Goal: Task Accomplishment & Management: Manage account settings

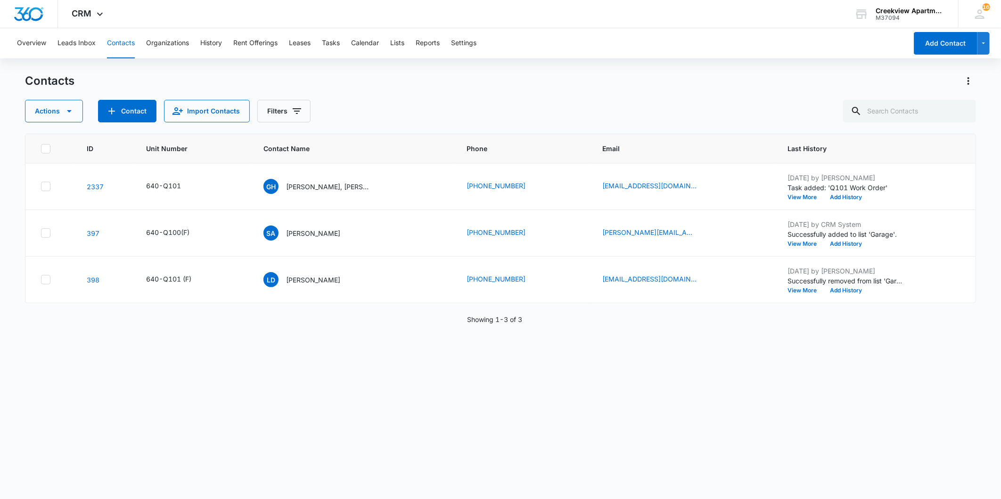
click at [895, 430] on div "ID Unit Number Contact Name Phone Email Last History 2337 640-Q101 GH [PERSON_N…" at bounding box center [500, 310] width 951 height 353
click at [862, 115] on icon at bounding box center [855, 111] width 11 height 11
click at [893, 114] on input "text" at bounding box center [909, 111] width 133 height 23
type input "j303"
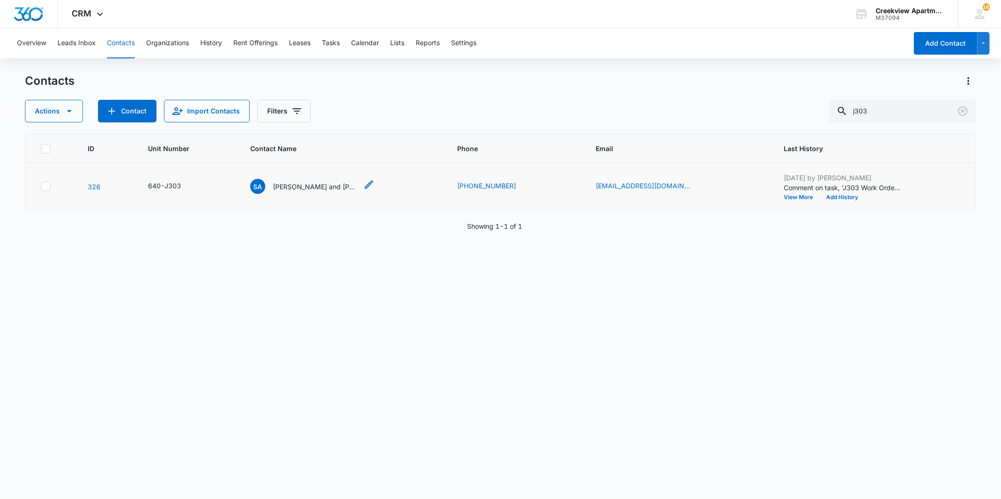
click at [321, 186] on p "[PERSON_NAME] and [PERSON_NAME], [PERSON_NAME]" at bounding box center [315, 187] width 85 height 10
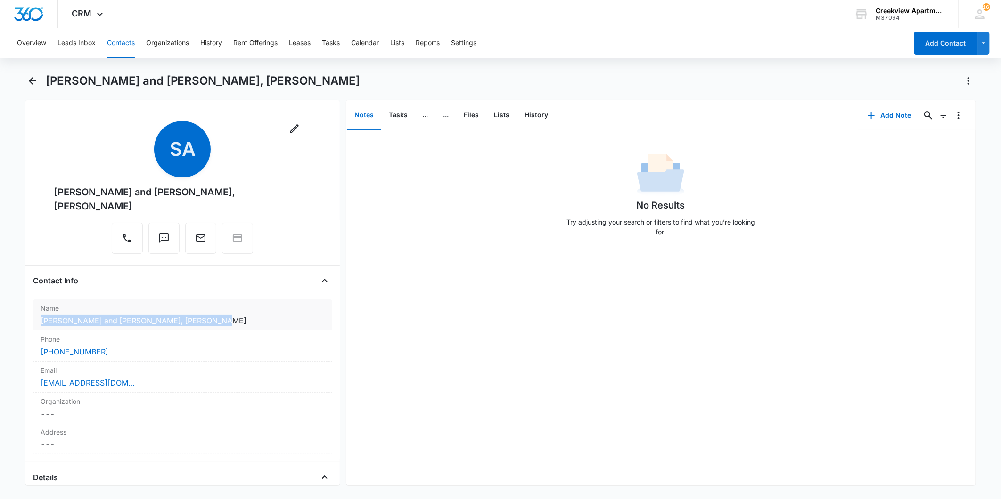
drag, startPoint x: 41, startPoint y: 303, endPoint x: 222, endPoint y: 310, distance: 182.0
click at [222, 315] on dd "Cancel Save Changes [PERSON_NAME] and [PERSON_NAME], [PERSON_NAME]" at bounding box center [183, 320] width 284 height 11
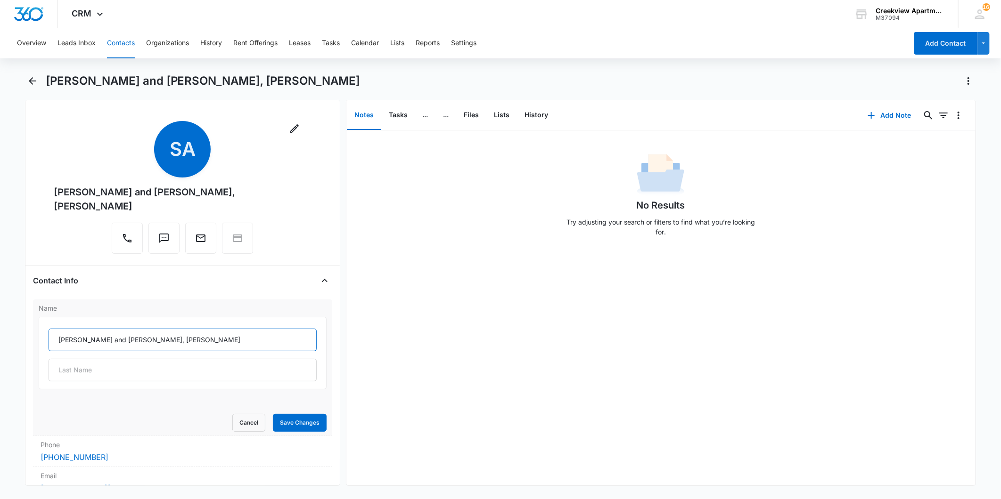
drag, startPoint x: 208, startPoint y: 327, endPoint x: 58, endPoint y: 326, distance: 150.3
click at [58, 329] on input "[PERSON_NAME] and [PERSON_NAME], [PERSON_NAME]" at bounding box center [183, 340] width 268 height 23
click at [162, 303] on label "Name" at bounding box center [183, 308] width 288 height 10
click at [502, 108] on button "Lists" at bounding box center [502, 115] width 31 height 29
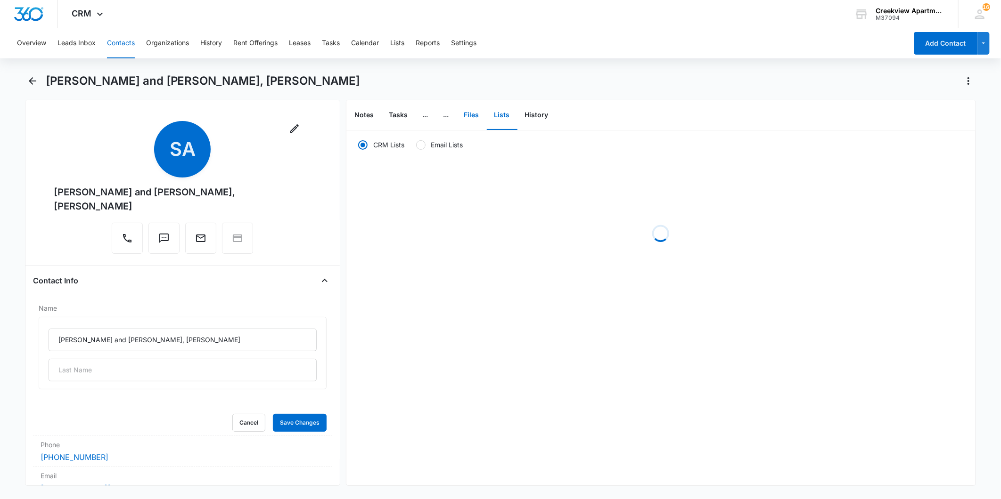
click at [476, 115] on button "Files" at bounding box center [472, 115] width 30 height 29
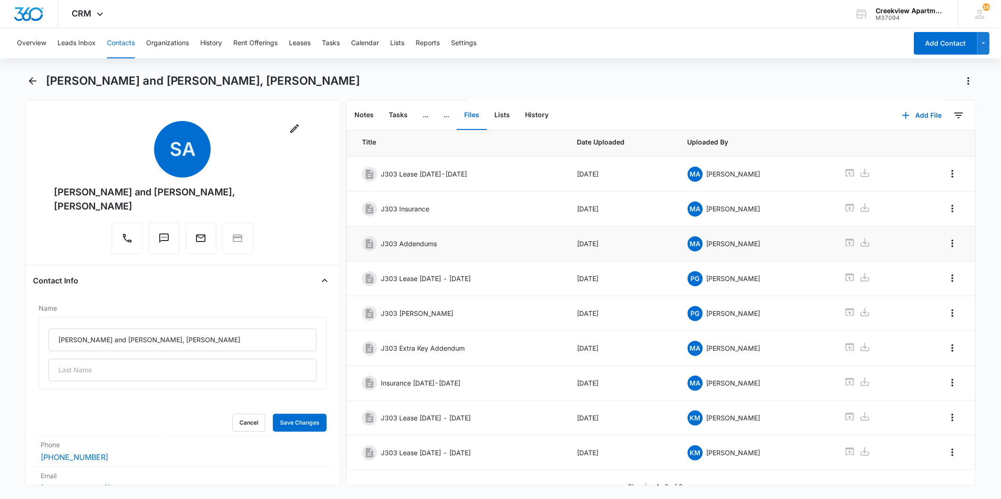
scroll to position [43, 0]
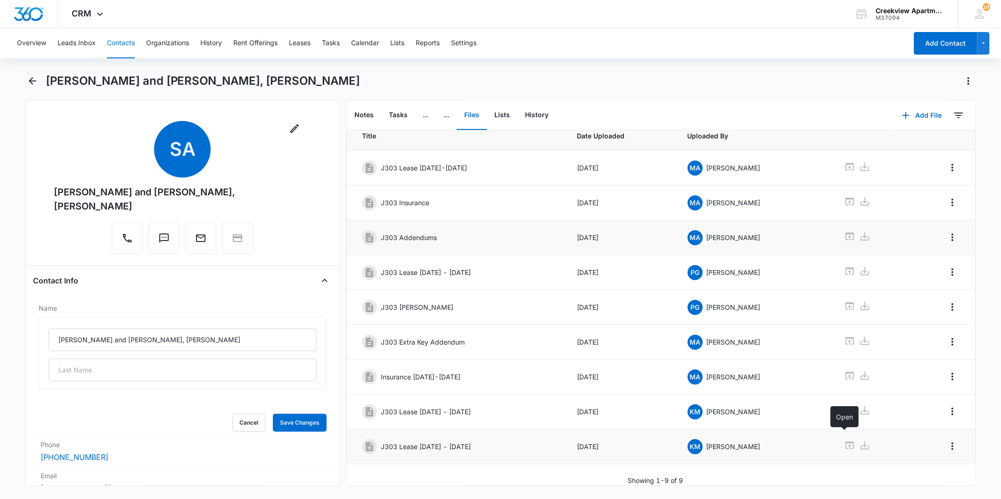
click at [847, 440] on icon at bounding box center [849, 445] width 11 height 11
drag, startPoint x: 70, startPoint y: 190, endPoint x: 293, endPoint y: 204, distance: 223.8
click at [293, 204] on div "Remove Sa [PERSON_NAME] and [PERSON_NAME], [PERSON_NAME]" at bounding box center [182, 189] width 299 height 137
copy div "[PERSON_NAME] and [PERSON_NAME], [PERSON_NAME]"
drag, startPoint x: 29, startPoint y: 70, endPoint x: 29, endPoint y: 77, distance: 7.6
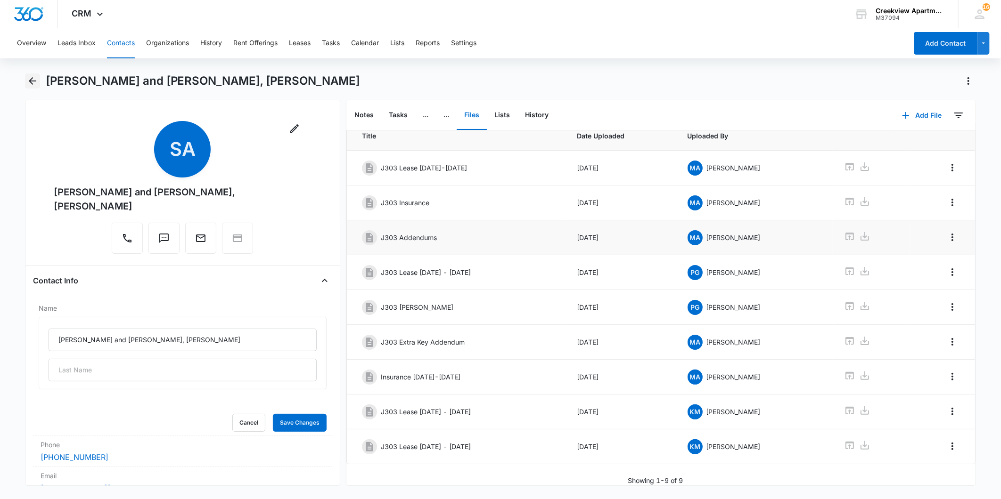
click at [29, 73] on div "Overview Leads Inbox Contacts Organizations History Rent Offerings Leases Tasks…" at bounding box center [500, 262] width 1001 height 469
click at [30, 81] on icon "Back" at bounding box center [33, 81] width 8 height 8
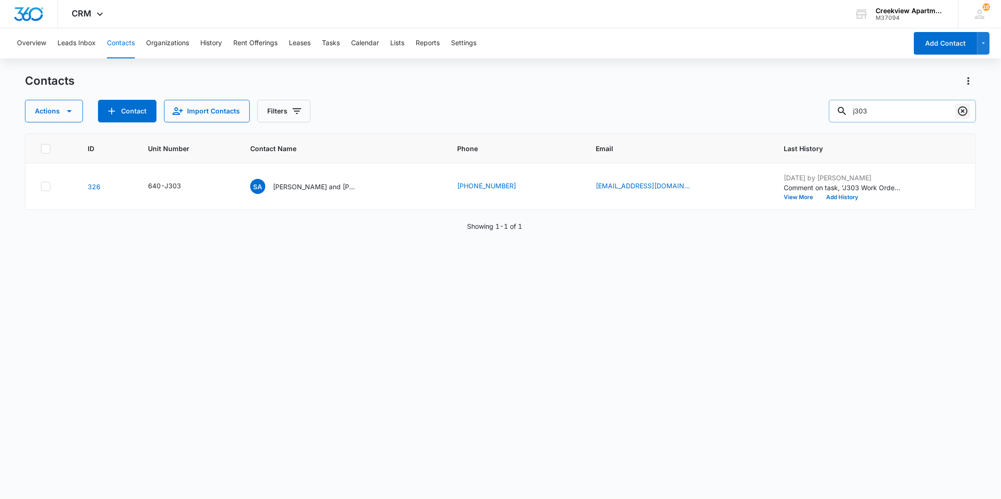
click at [960, 114] on icon "Clear" at bounding box center [962, 111] width 11 height 11
